Goal: Task Accomplishment & Management: Use online tool/utility

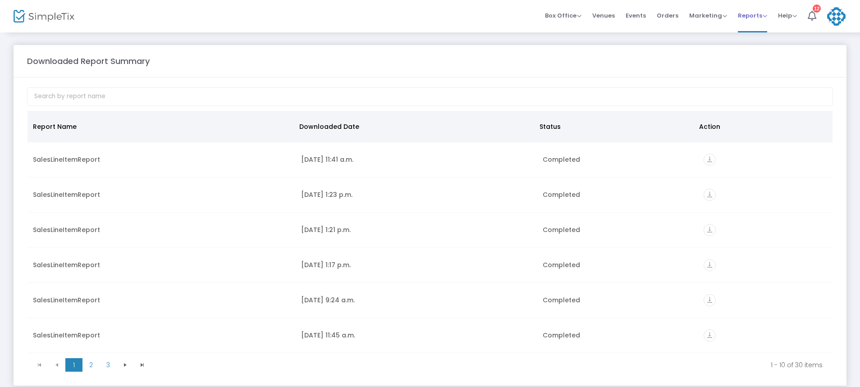
click at [747, 16] on span "Reports" at bounding box center [752, 15] width 29 height 9
click at [755, 49] on li "Sales Reports" at bounding box center [767, 48] width 59 height 18
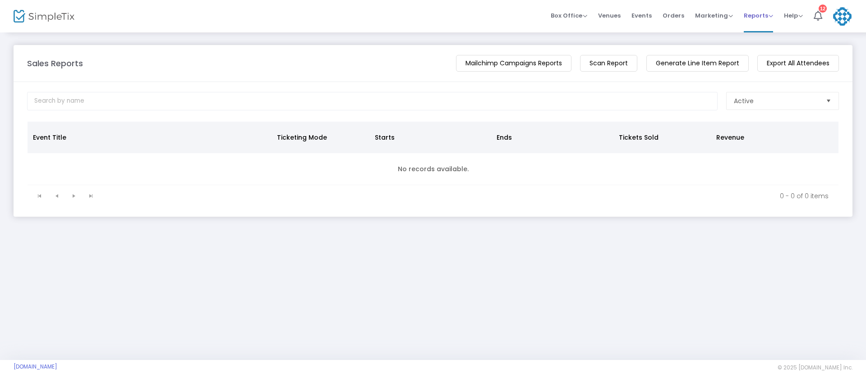
click at [751, 12] on span "Reports" at bounding box center [758, 15] width 29 height 9
click at [761, 64] on li "Download" at bounding box center [773, 66] width 59 height 18
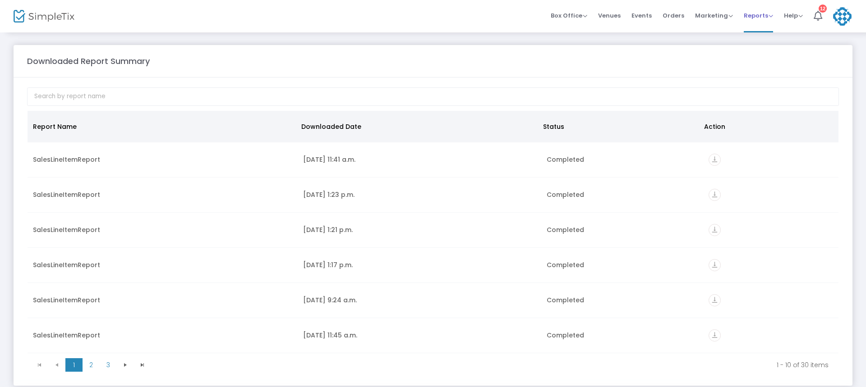
click at [767, 14] on span "Reports" at bounding box center [758, 15] width 29 height 9
click at [769, 48] on li "Sales Reports" at bounding box center [773, 48] width 59 height 18
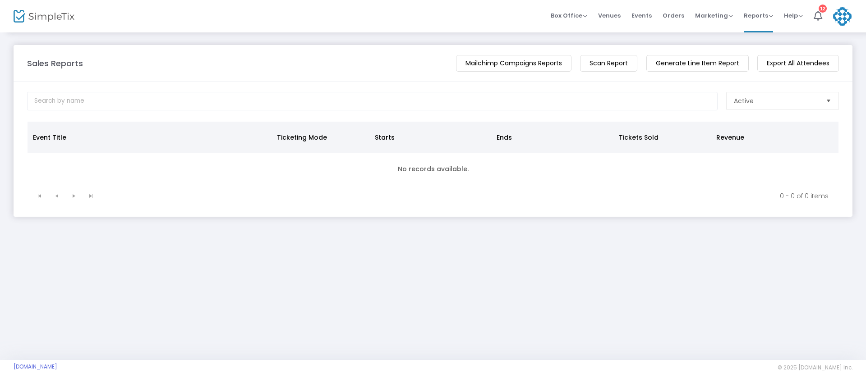
click at [679, 62] on m-button "Generate Line Item Report" at bounding box center [697, 63] width 102 height 17
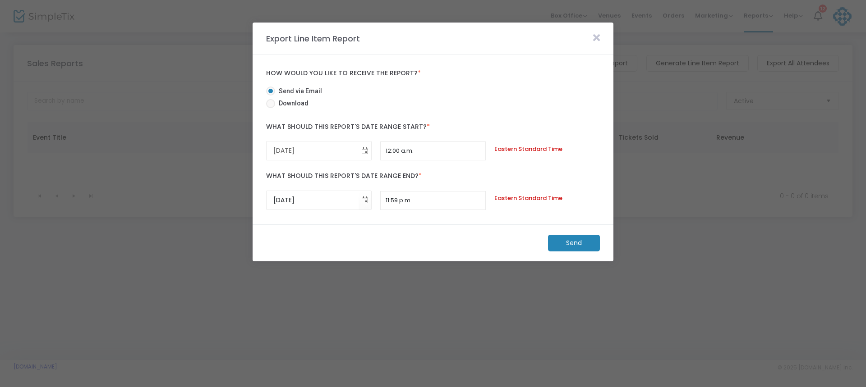
click at [365, 150] on span "Toggle calendar" at bounding box center [364, 150] width 15 height 15
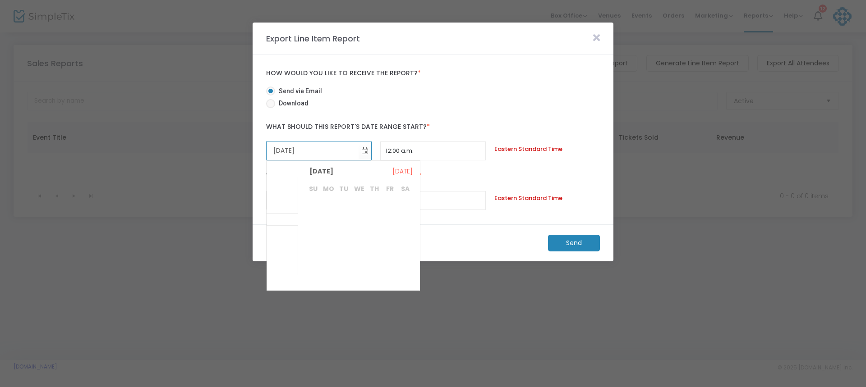
scroll to position [175261, 0]
click at [282, 180] on span "May" at bounding box center [283, 181] width 14 height 9
click at [312, 207] on span "19" at bounding box center [312, 206] width 15 height 15
type input "[DATE]"
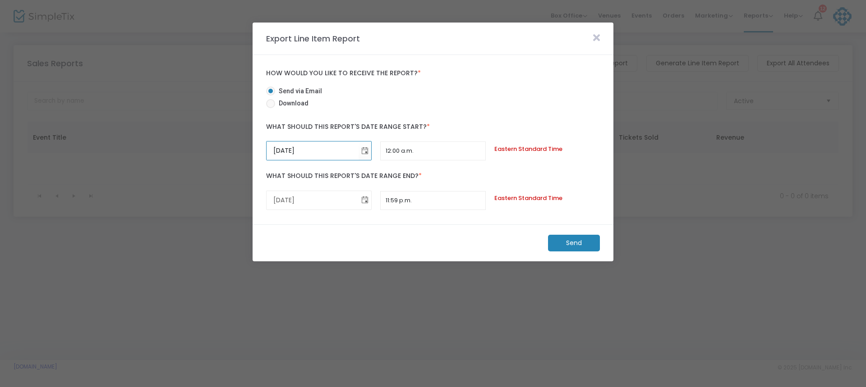
click at [367, 201] on span "Toggle calendar" at bounding box center [364, 200] width 15 height 15
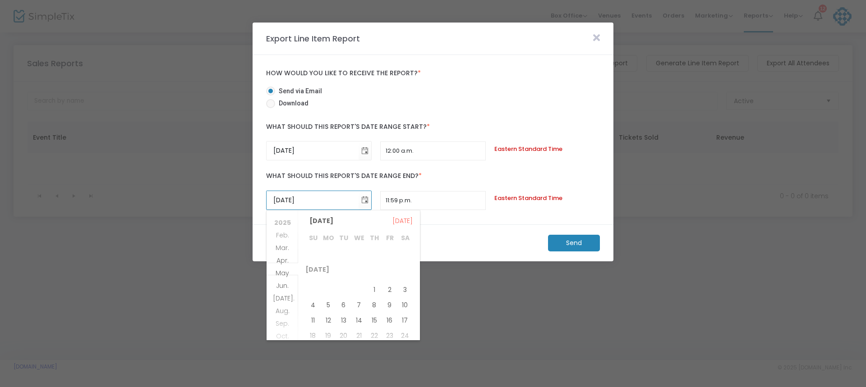
scroll to position [48, 0]
click at [285, 270] on span "May" at bounding box center [283, 271] width 14 height 9
click at [282, 271] on span "May" at bounding box center [283, 269] width 14 height 9
click at [405, 313] on span "31" at bounding box center [404, 313] width 15 height 15
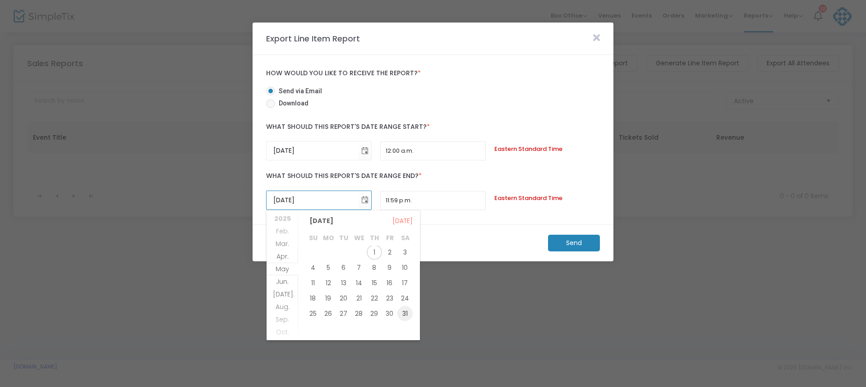
type input "[DATE]"
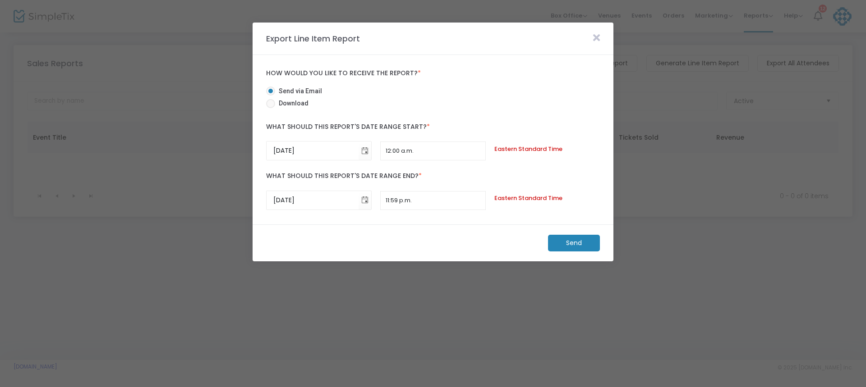
click at [576, 245] on m-button "Send" at bounding box center [574, 243] width 52 height 17
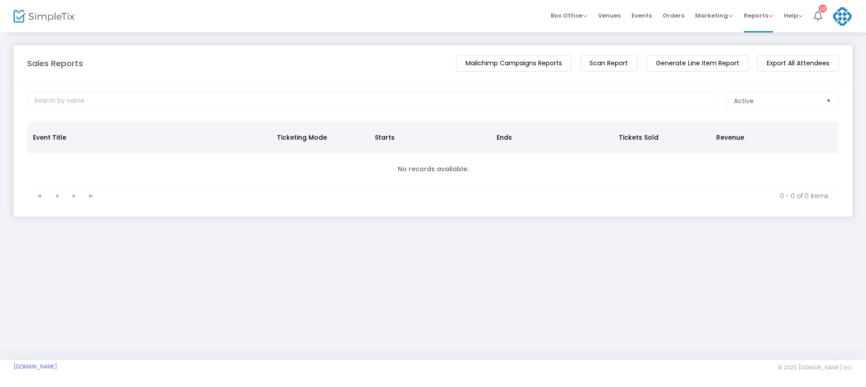
click at [824, 7] on div "12" at bounding box center [822, 9] width 8 height 8
